Goal: Information Seeking & Learning: Learn about a topic

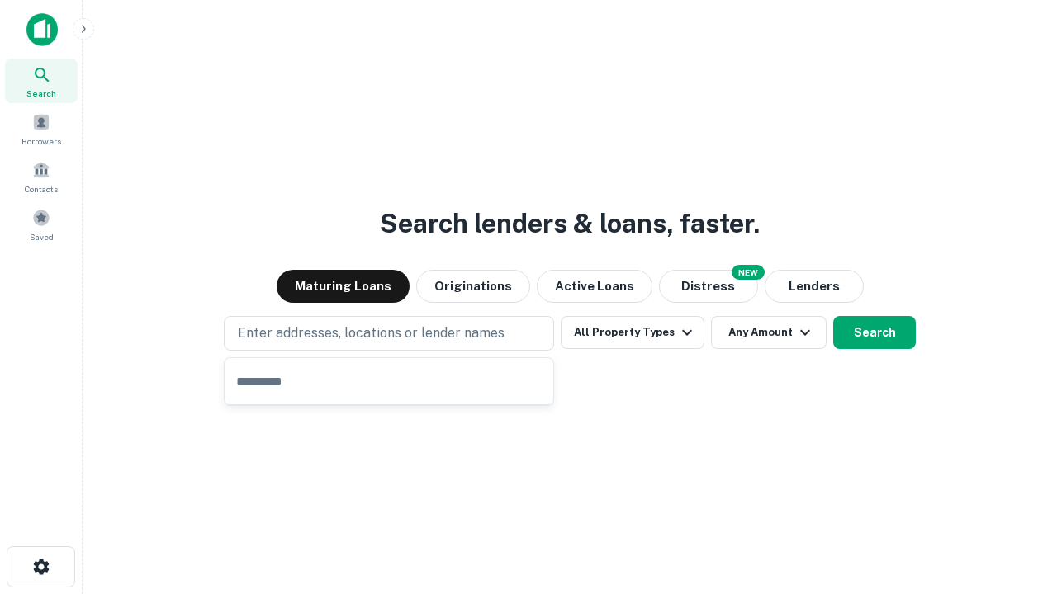
type input "**********"
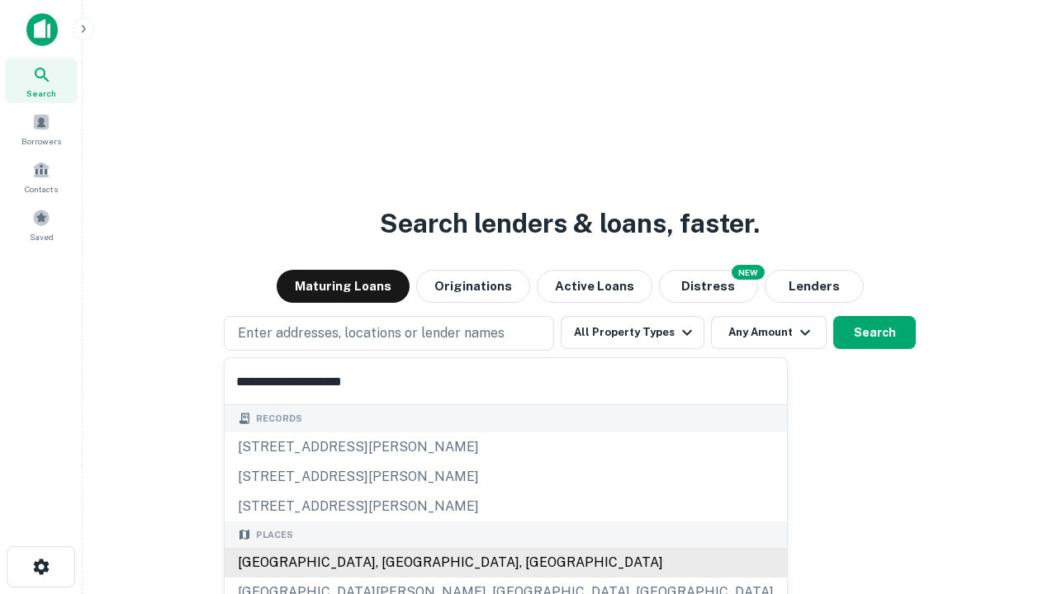
click at [395, 563] on div "[GEOGRAPHIC_DATA], [GEOGRAPHIC_DATA], [GEOGRAPHIC_DATA]" at bounding box center [506, 563] width 562 height 30
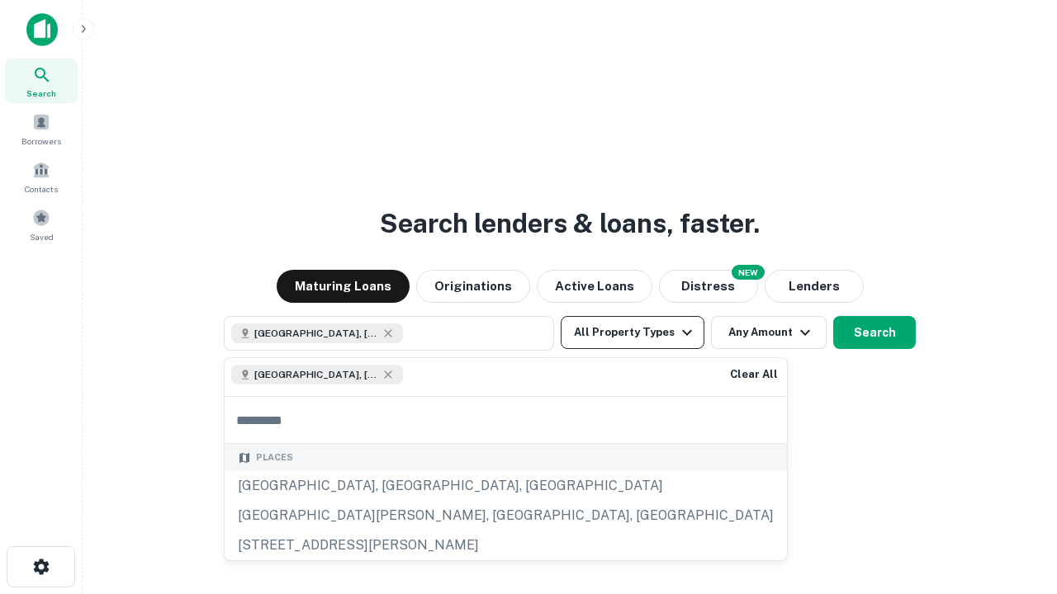
click at [632, 333] on button "All Property Types" at bounding box center [633, 332] width 144 height 33
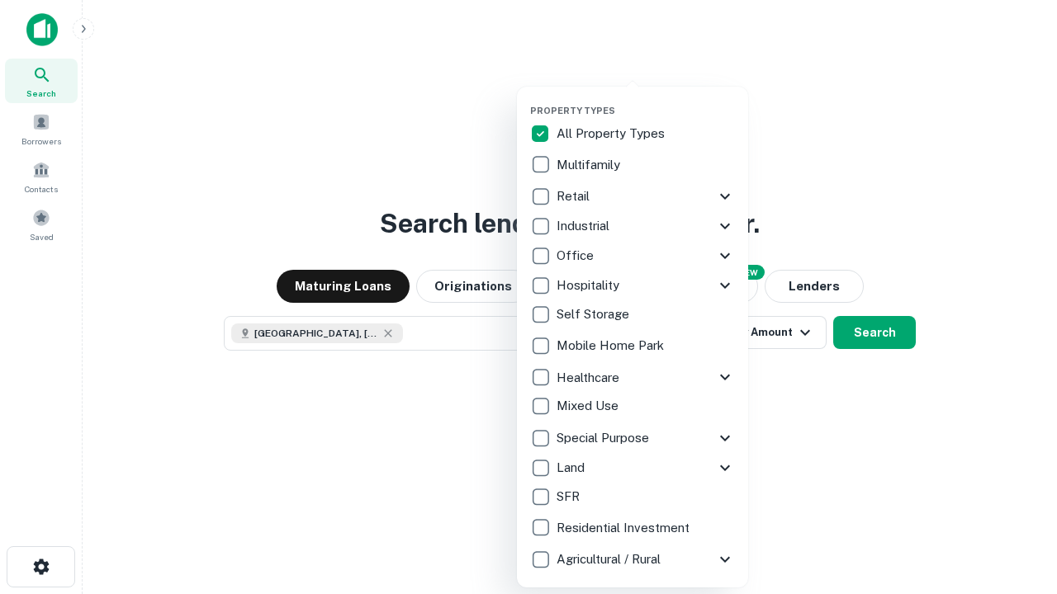
click at [646, 100] on button "button" at bounding box center [645, 100] width 231 height 1
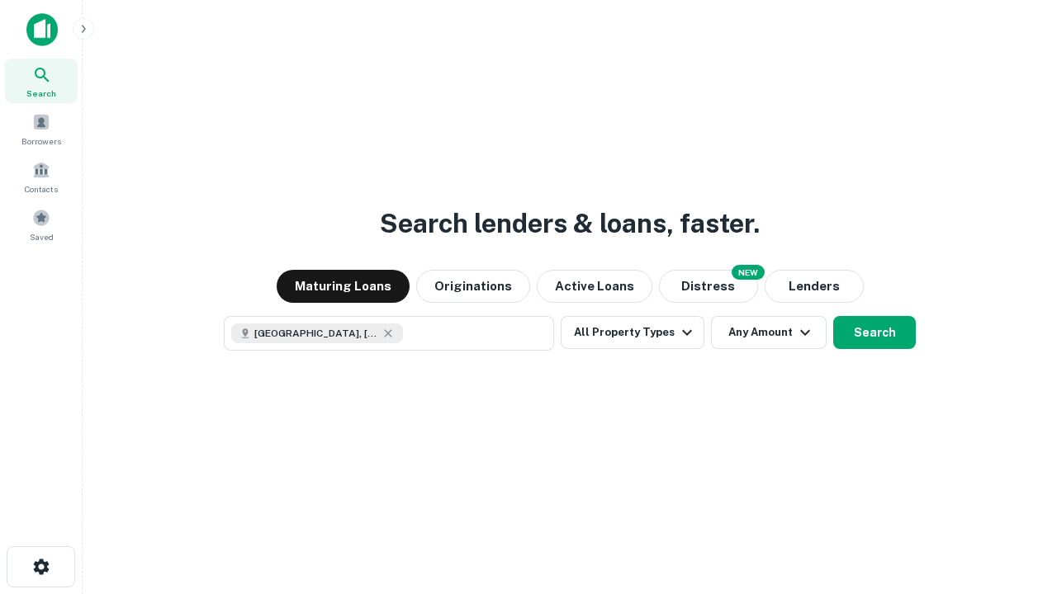
scroll to position [26, 0]
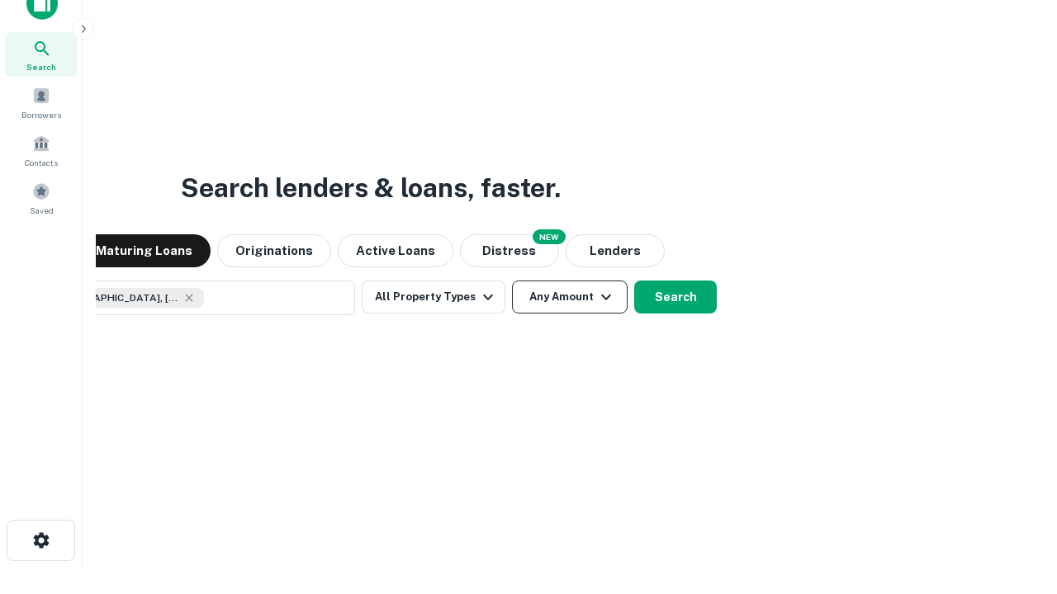
click at [512, 281] on button "Any Amount" at bounding box center [570, 297] width 116 height 33
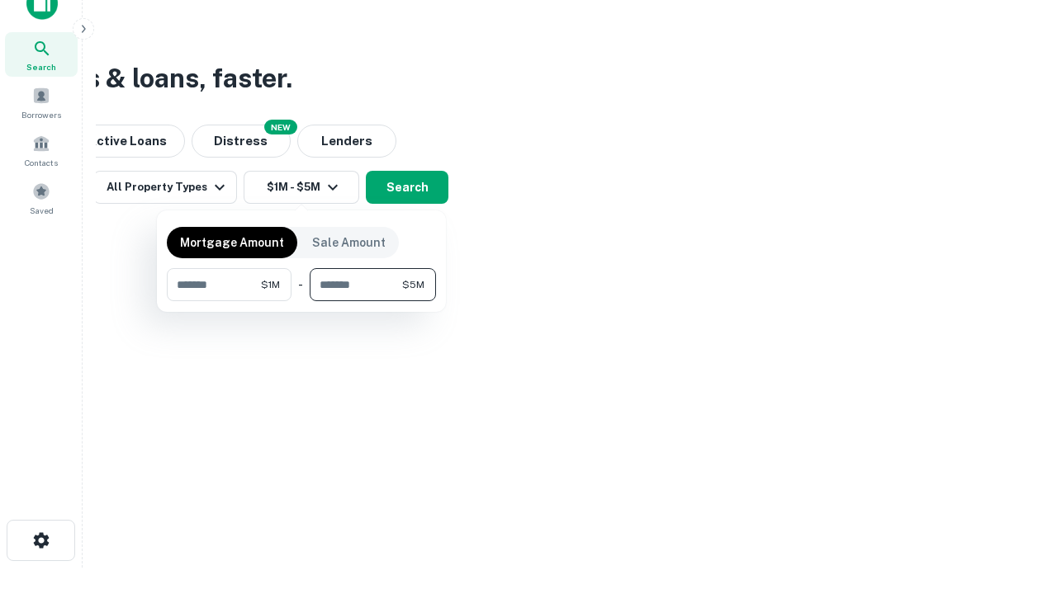
type input "*******"
click at [301, 301] on button "button" at bounding box center [301, 301] width 269 height 1
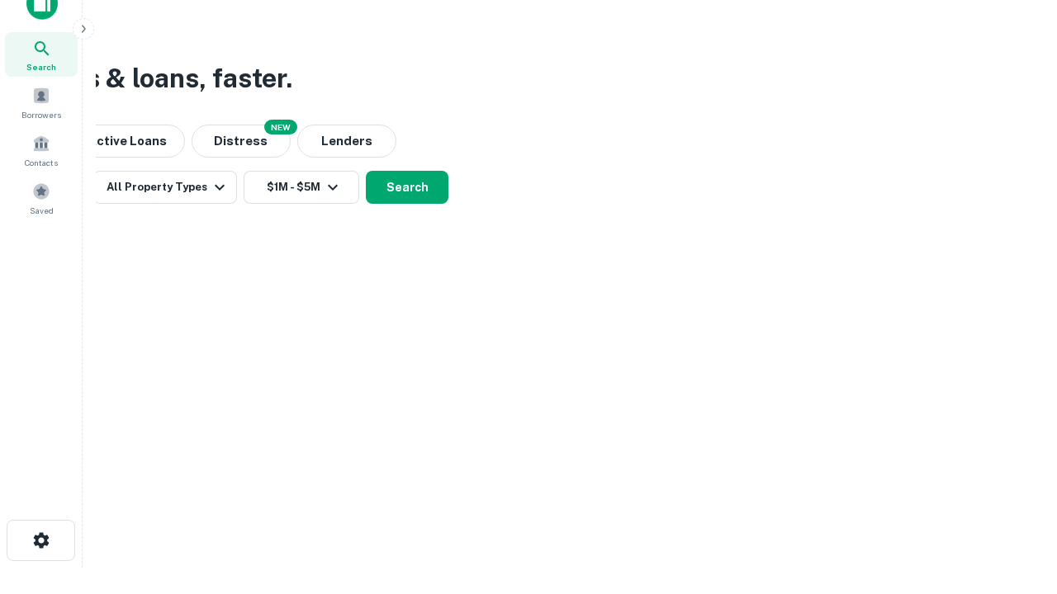
scroll to position [26, 0]
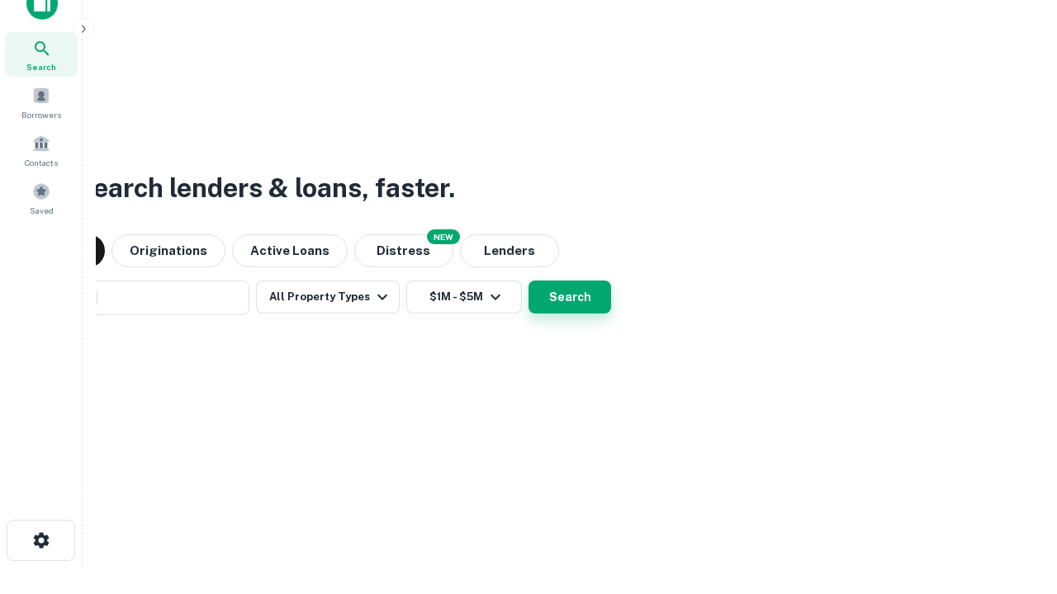
click at [528, 281] on button "Search" at bounding box center [569, 297] width 83 height 33
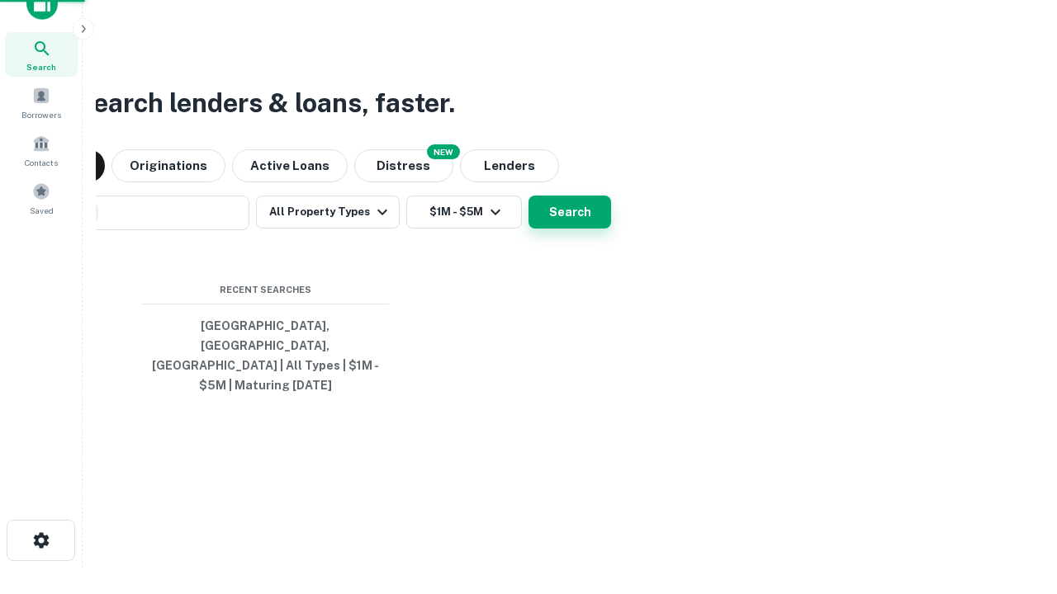
scroll to position [54, 467]
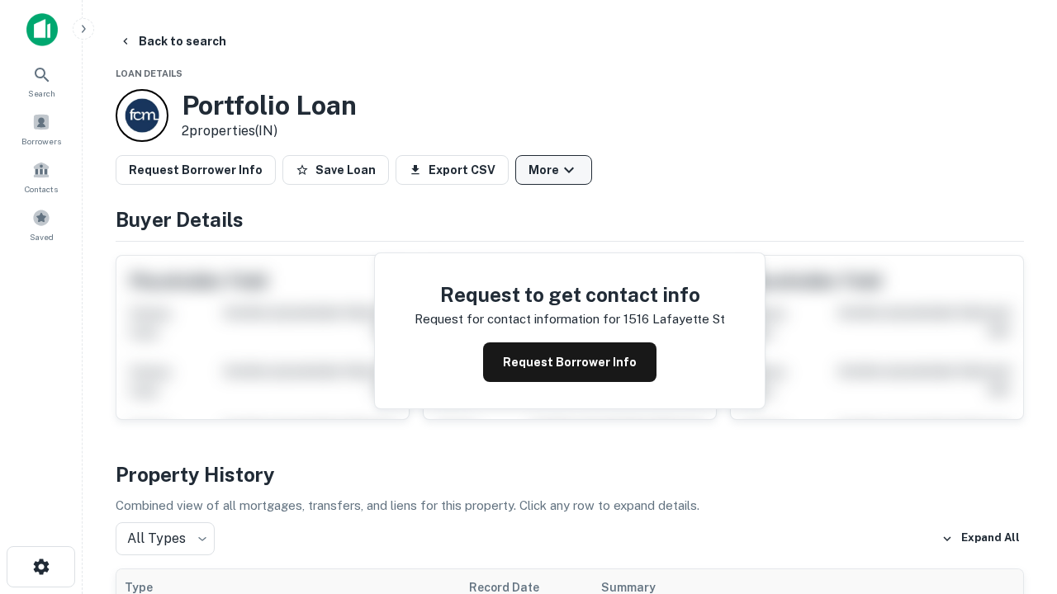
click at [553, 170] on button "More" at bounding box center [553, 170] width 77 height 30
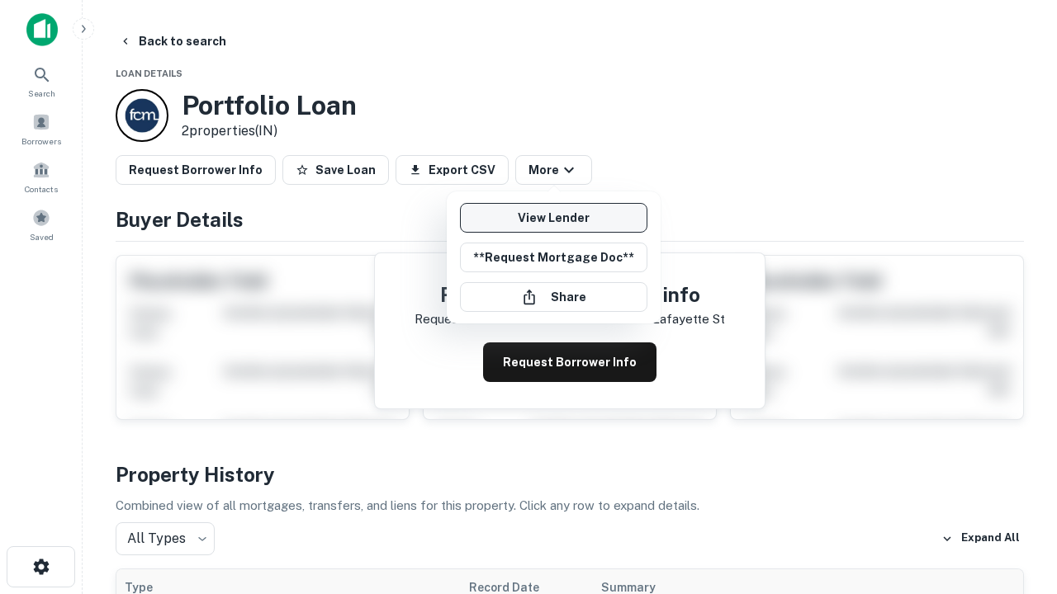
click at [553, 218] on link "View Lender" at bounding box center [553, 218] width 187 height 30
